Goal: Task Accomplishment & Management: Manage account settings

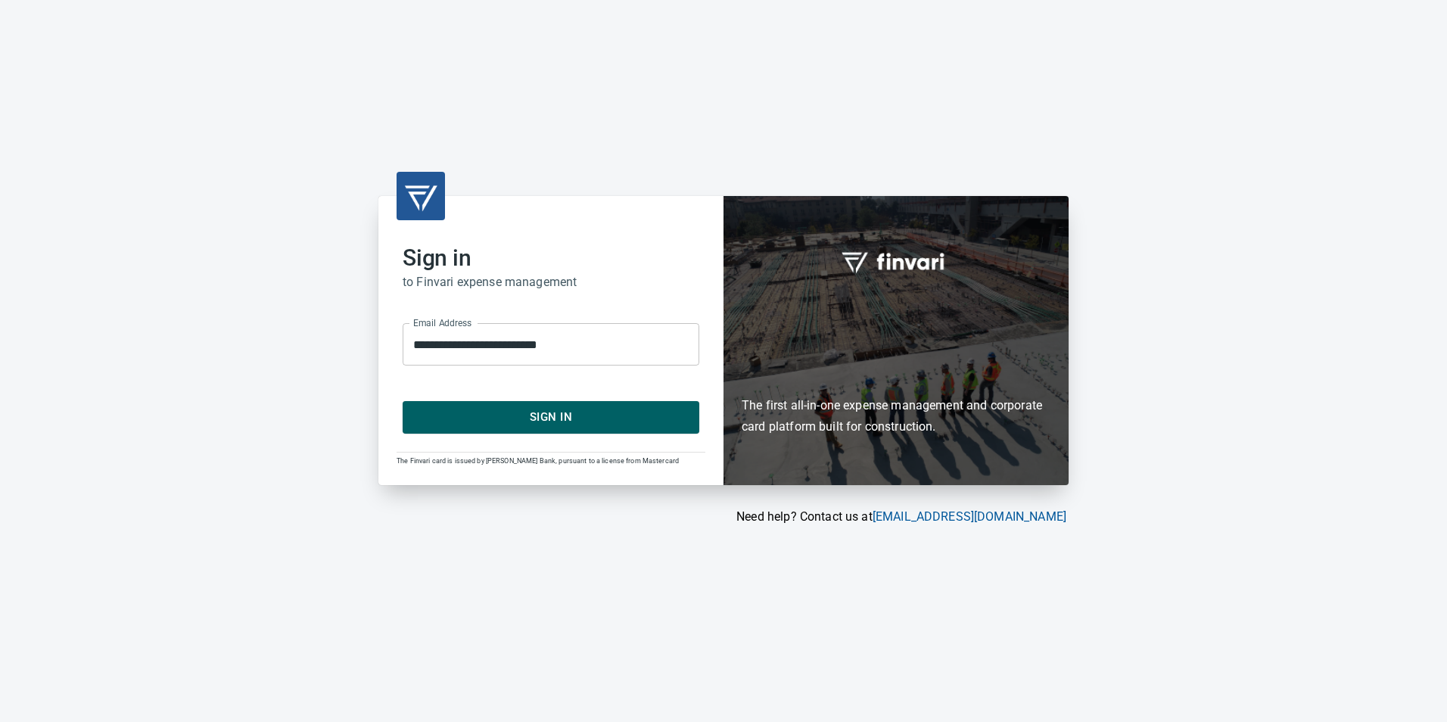
click at [578, 418] on span "Sign In" at bounding box center [550, 417] width 263 height 20
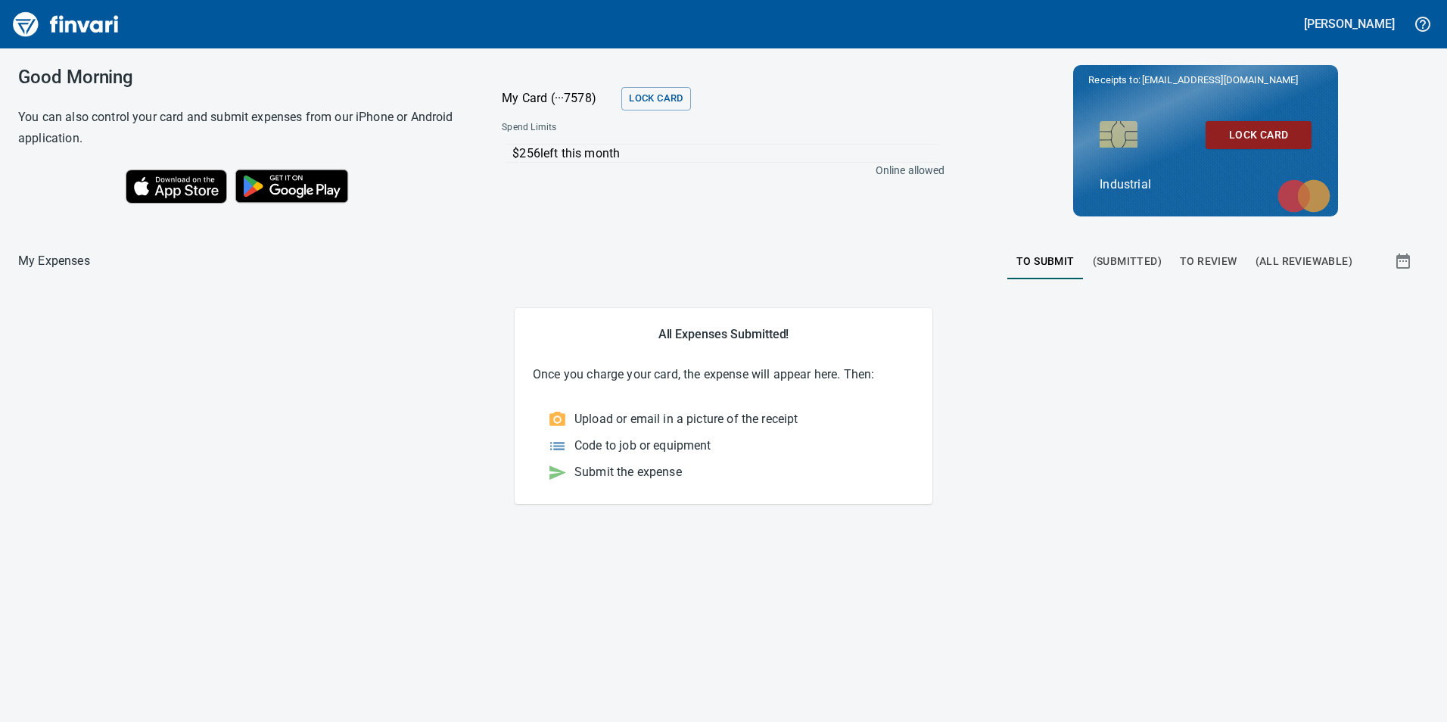
click at [1206, 263] on span "To Review" at bounding box center [1209, 261] width 58 height 19
